Goal: Task Accomplishment & Management: Use online tool/utility

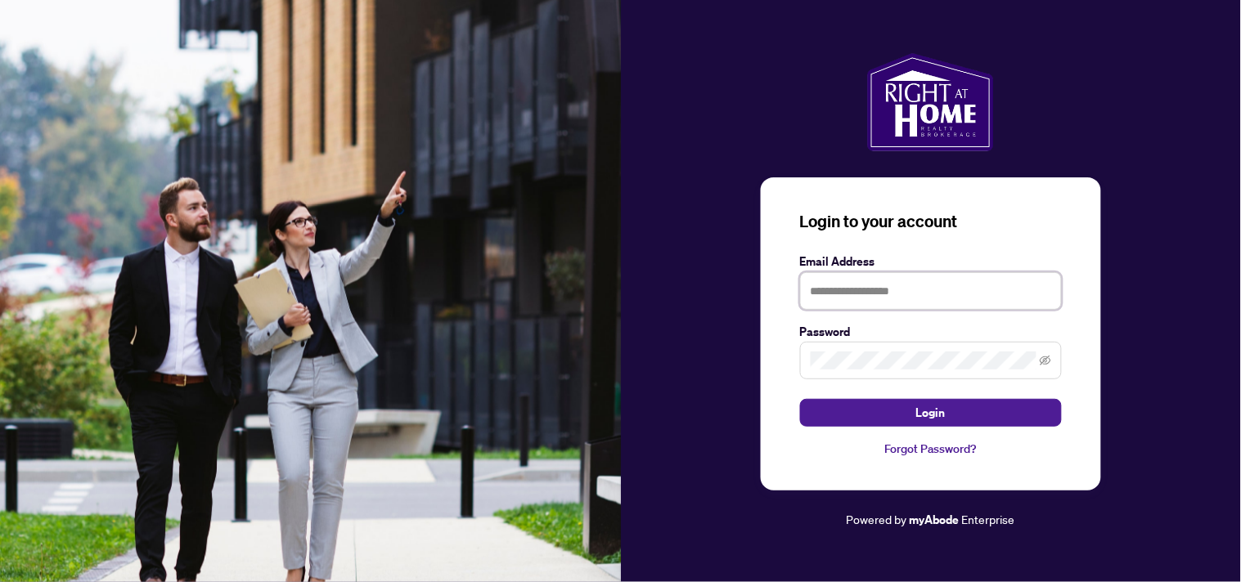
click at [901, 292] on input "text" at bounding box center [931, 291] width 262 height 38
type input "**********"
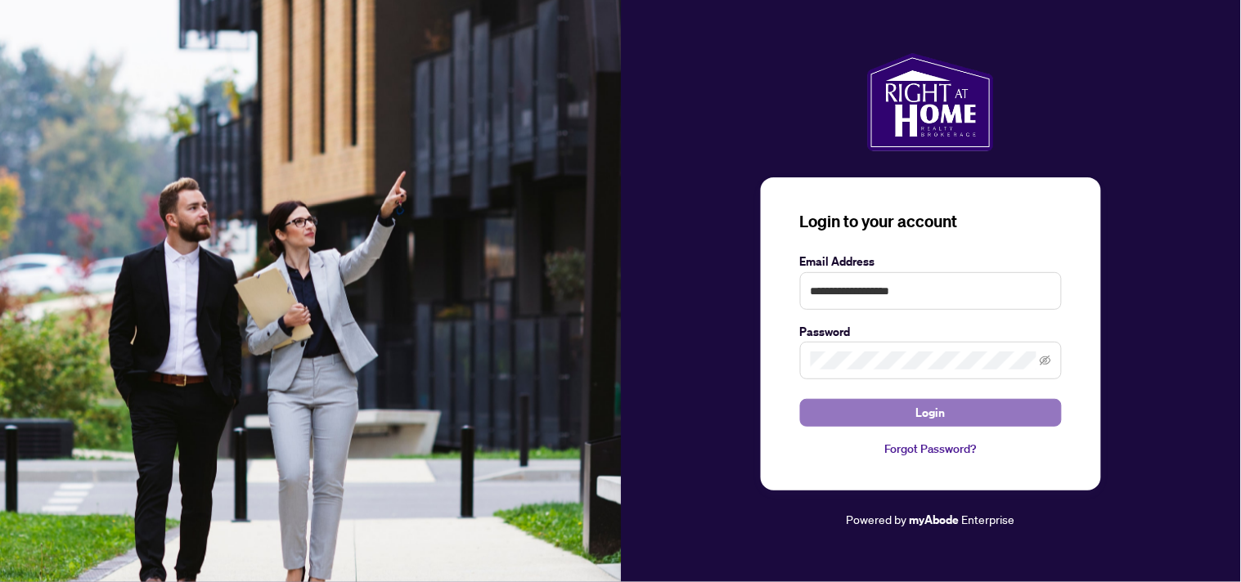
click at [918, 404] on span "Login" at bounding box center [930, 413] width 29 height 26
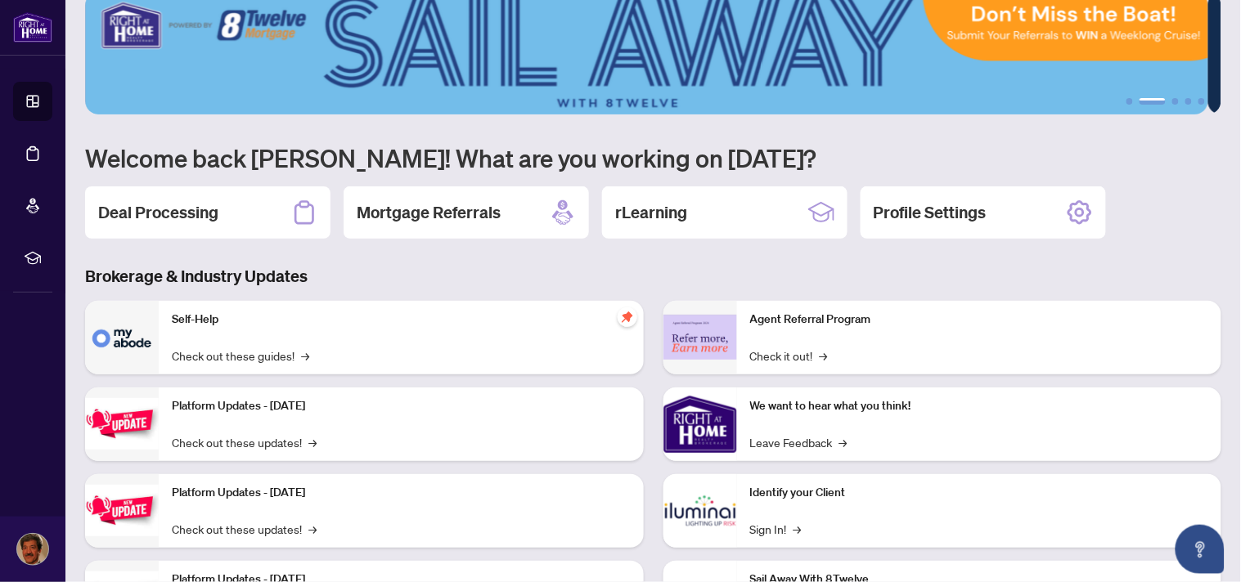
scroll to position [36, 0]
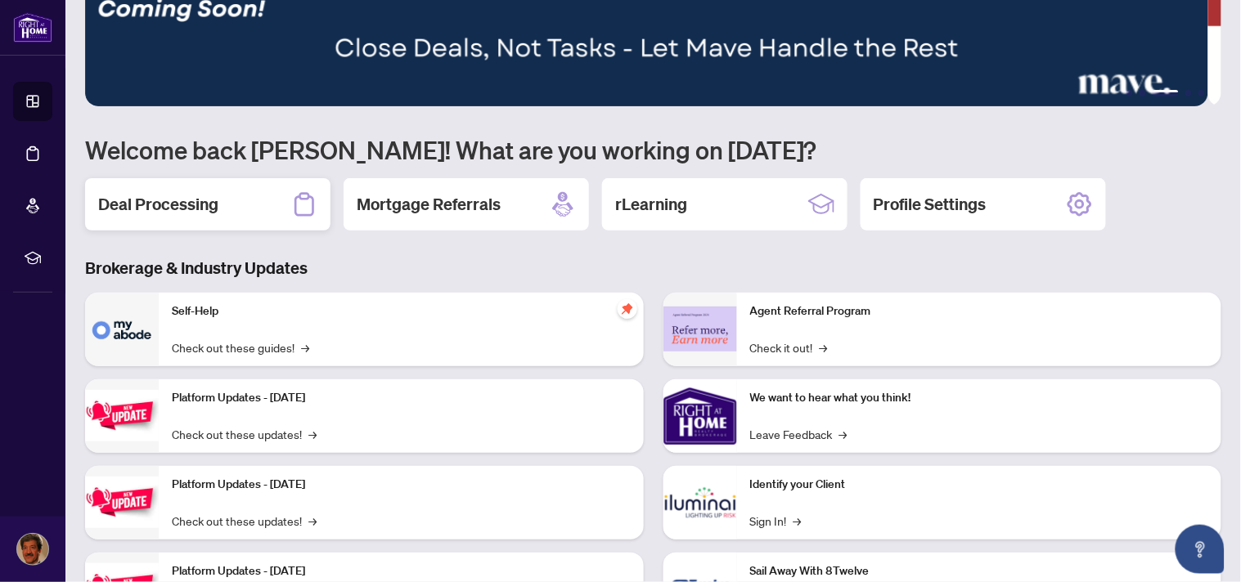
click at [177, 207] on h2 "Deal Processing" at bounding box center [158, 204] width 120 height 23
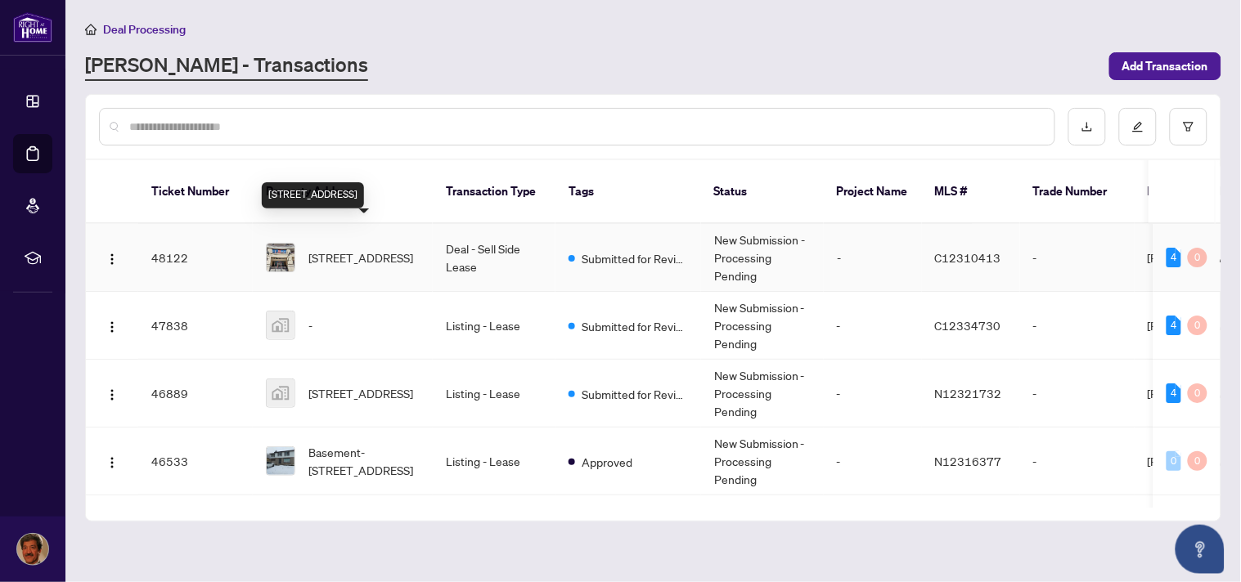
click at [356, 249] on span "[STREET_ADDRESS]" at bounding box center [360, 258] width 105 height 18
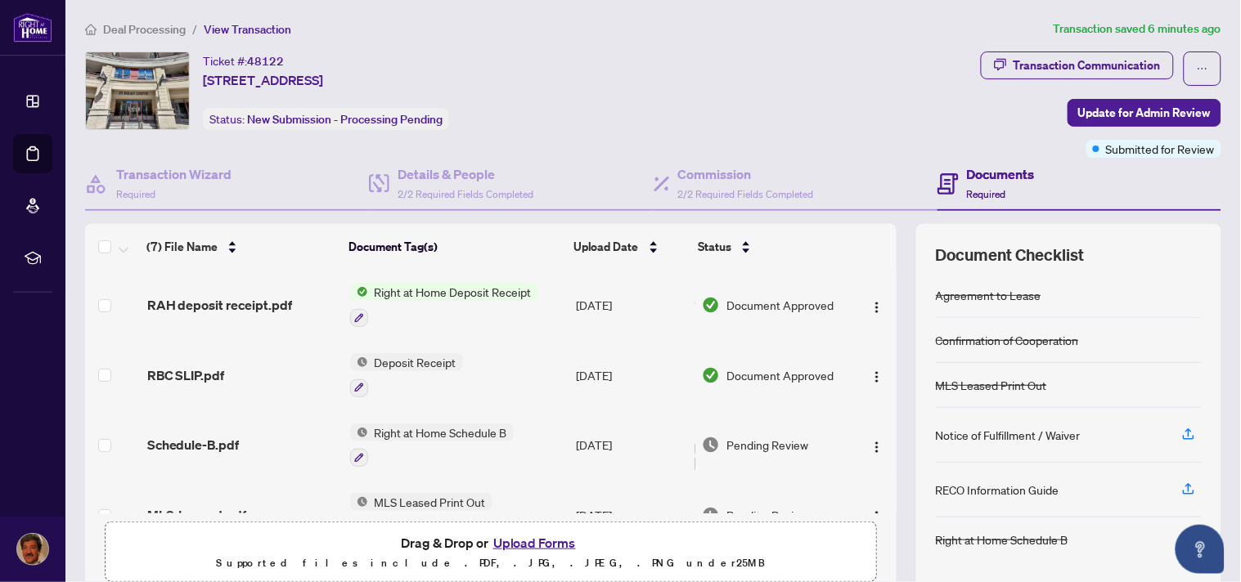
click at [756, 299] on span "Document Approved" at bounding box center [779, 305] width 107 height 18
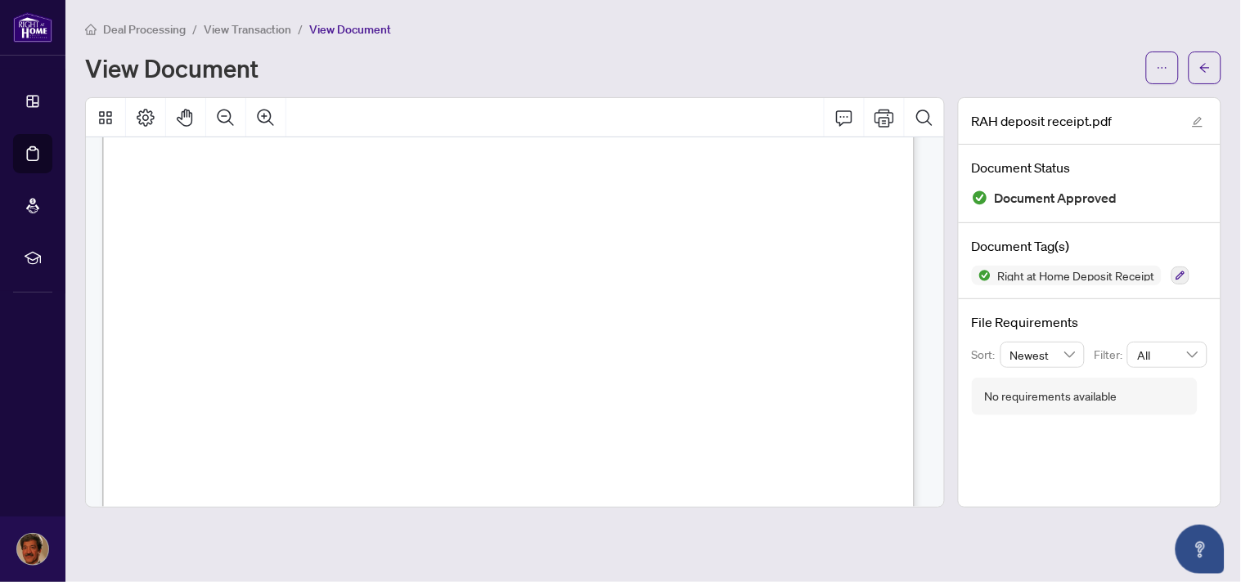
scroll to position [182, 0]
click at [885, 116] on icon "Print" at bounding box center [884, 118] width 20 height 18
